Goal: Information Seeking & Learning: Check status

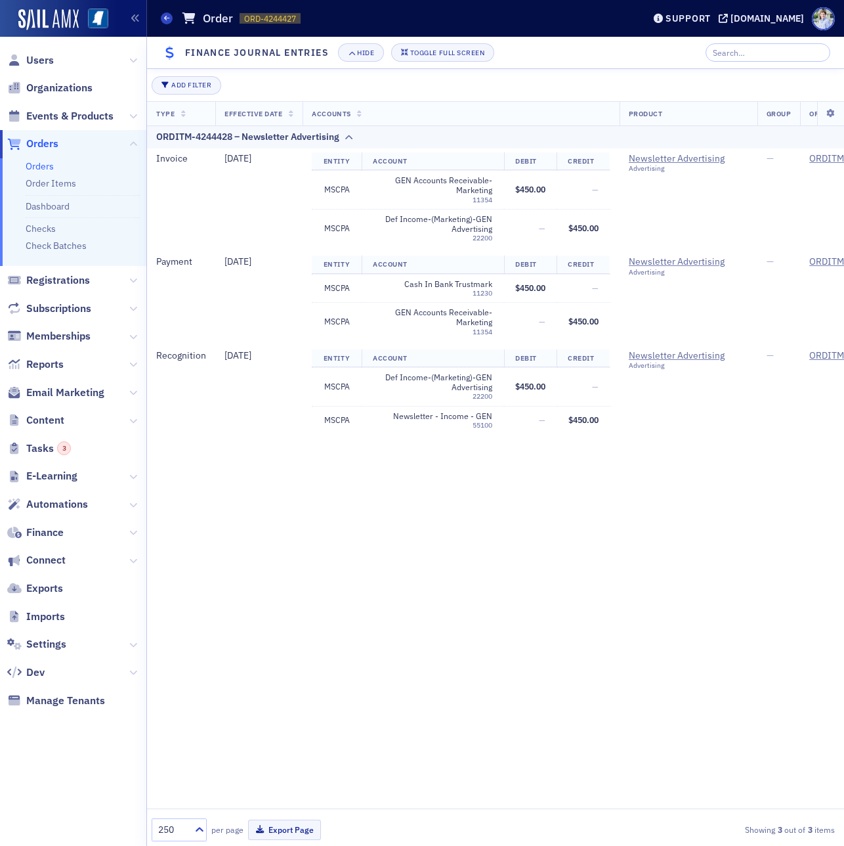
scroll to position [370, 0]
